Goal: Navigation & Orientation: Understand site structure

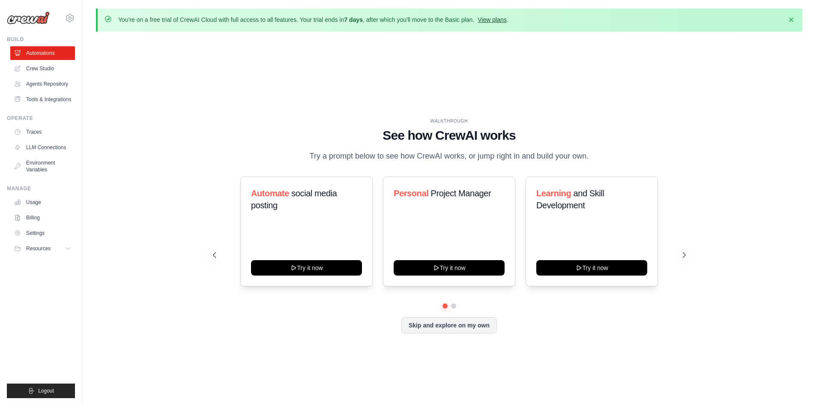
click at [506, 16] on link "View plans" at bounding box center [492, 19] width 29 height 7
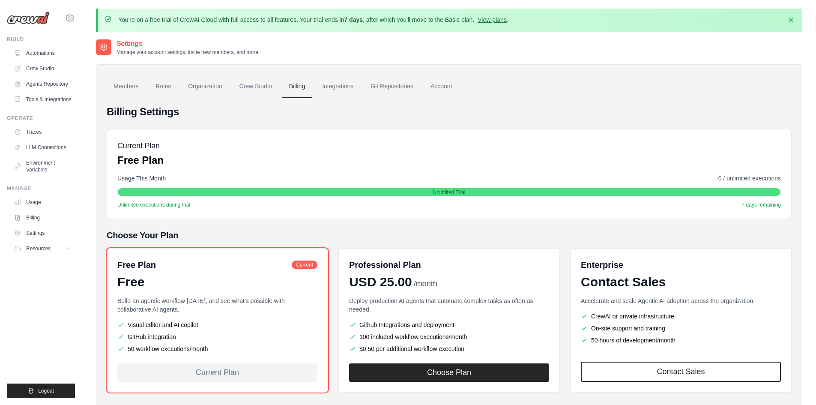
scroll to position [47, 0]
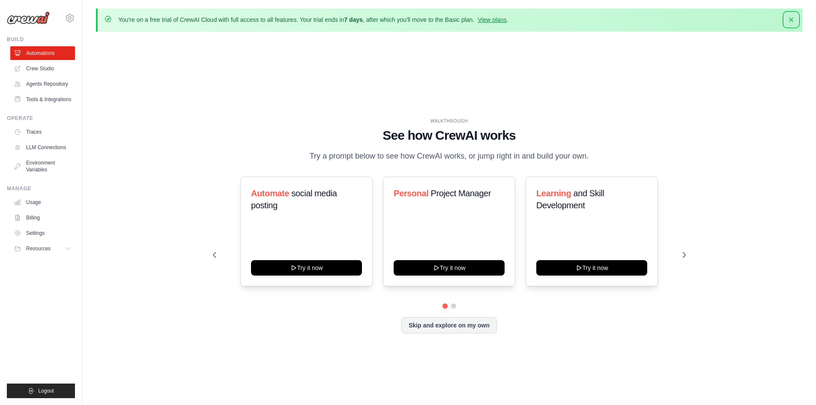
click at [791, 18] on icon "button" at bounding box center [791, 19] width 9 height 9
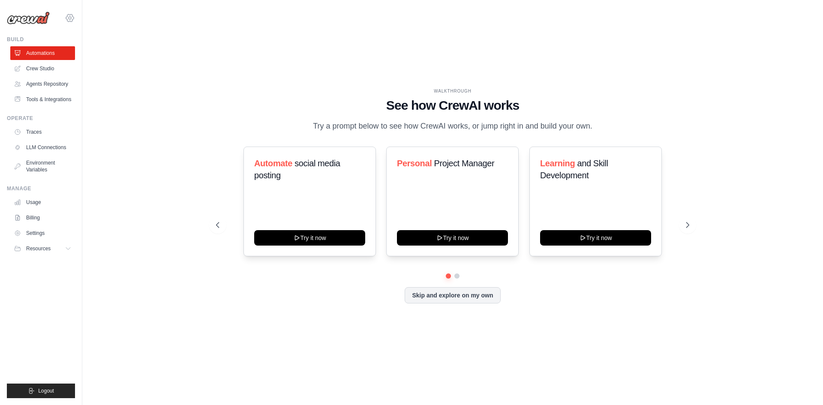
click at [74, 18] on icon at bounding box center [70, 18] width 10 height 10
click at [153, 150] on div "WALKTHROUGH See how [PERSON_NAME] works Try a prompt below to see how [PERSON_N…" at bounding box center [452, 203] width 713 height 388
click at [38, 98] on link "Tools & Integrations" at bounding box center [43, 100] width 65 height 14
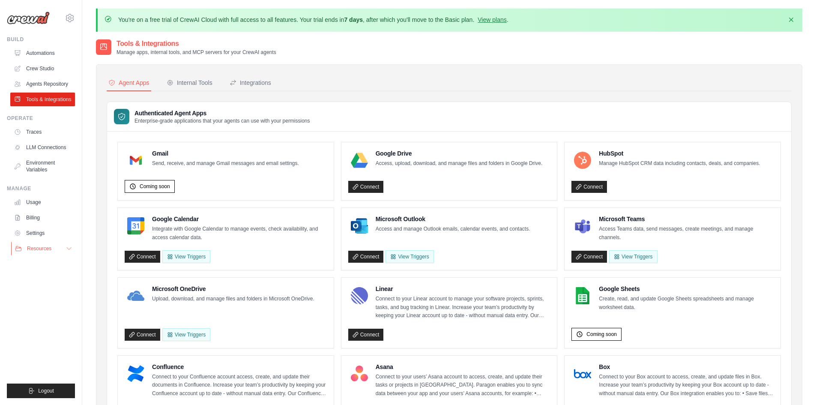
click at [38, 252] on span "Resources" at bounding box center [39, 248] width 24 height 7
click at [73, 15] on icon at bounding box center [70, 18] width 10 height 10
click at [35, 16] on img at bounding box center [28, 18] width 43 height 13
click at [30, 19] on img at bounding box center [28, 18] width 43 height 13
click at [40, 55] on link "Automations" at bounding box center [43, 53] width 65 height 14
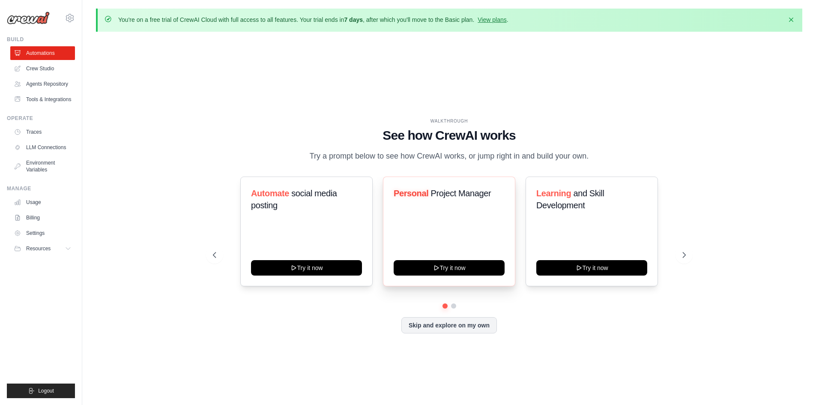
click at [455, 198] on span "Project Manager" at bounding box center [461, 193] width 60 height 9
click at [456, 198] on span "Project Manager" at bounding box center [461, 193] width 60 height 9
click at [445, 206] on div "Personal Project Manager" at bounding box center [449, 196] width 111 height 19
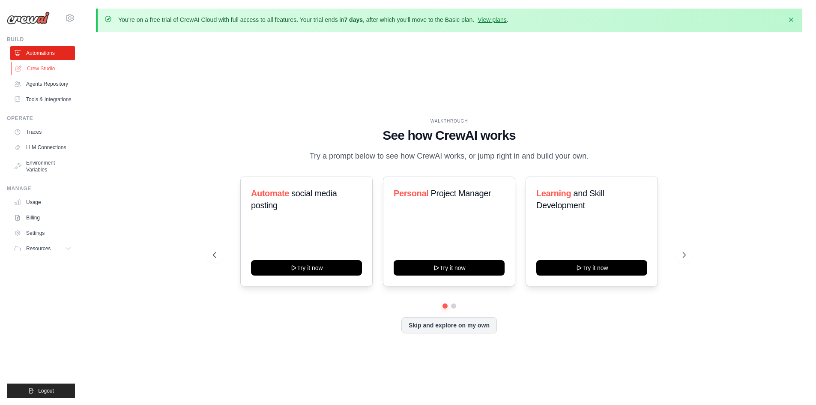
click at [48, 65] on link "Crew Studio" at bounding box center [43, 69] width 65 height 14
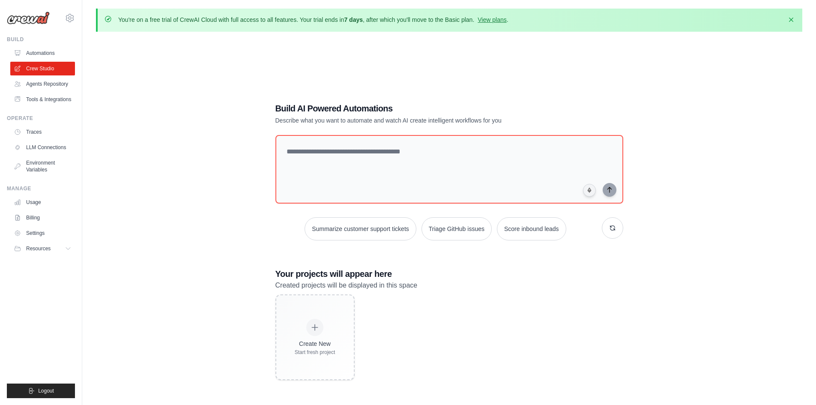
scroll to position [47, 0]
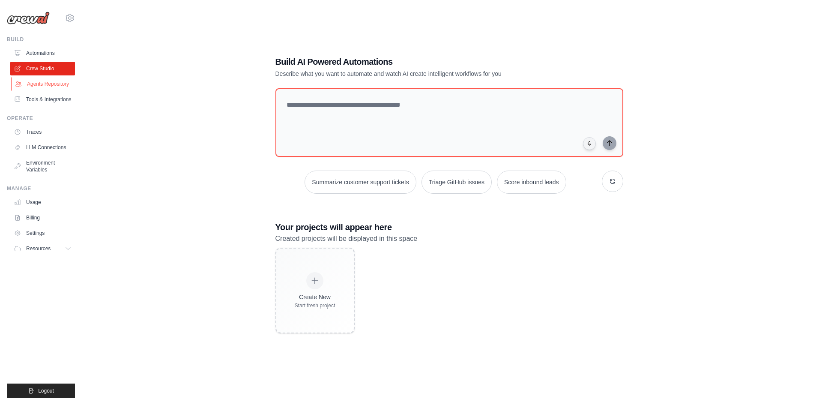
click at [33, 84] on link "Agents Repository" at bounding box center [43, 84] width 65 height 14
click at [48, 81] on link "Agents Repository" at bounding box center [43, 84] width 65 height 14
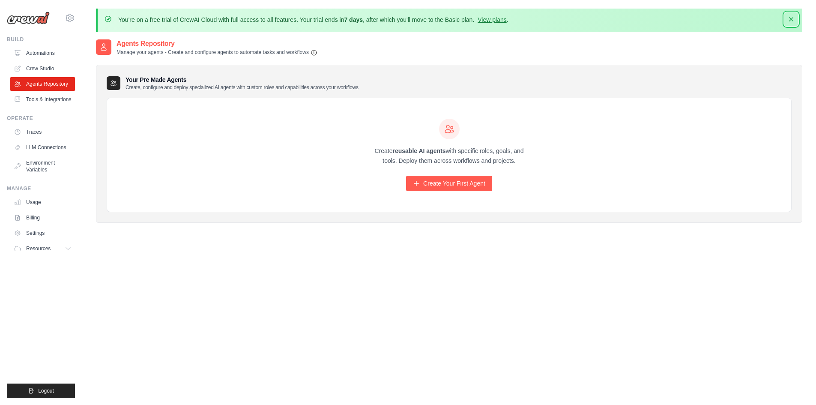
click at [787, 15] on icon "button" at bounding box center [791, 19] width 9 height 9
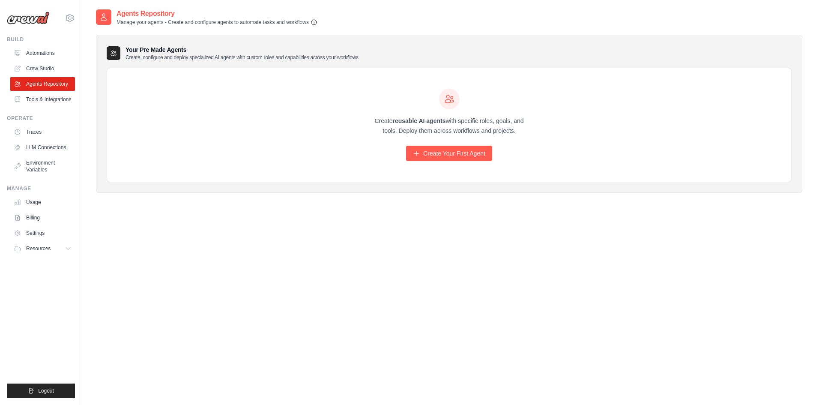
click at [317, 22] on icon "button" at bounding box center [314, 22] width 7 height 7
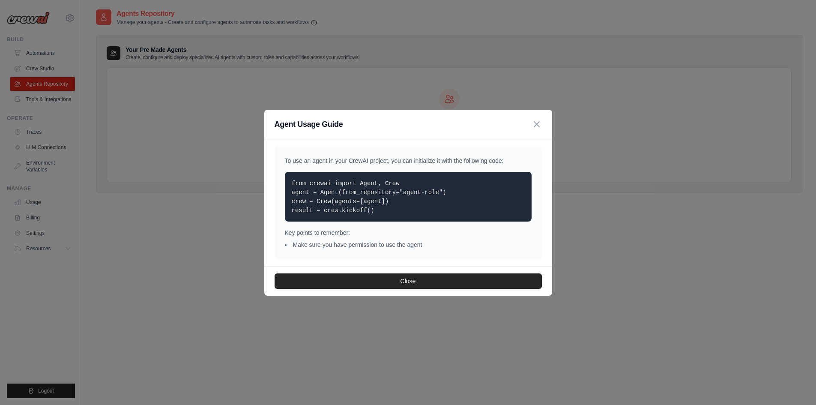
scroll to position [17, 0]
